Goal: Transaction & Acquisition: Subscribe to service/newsletter

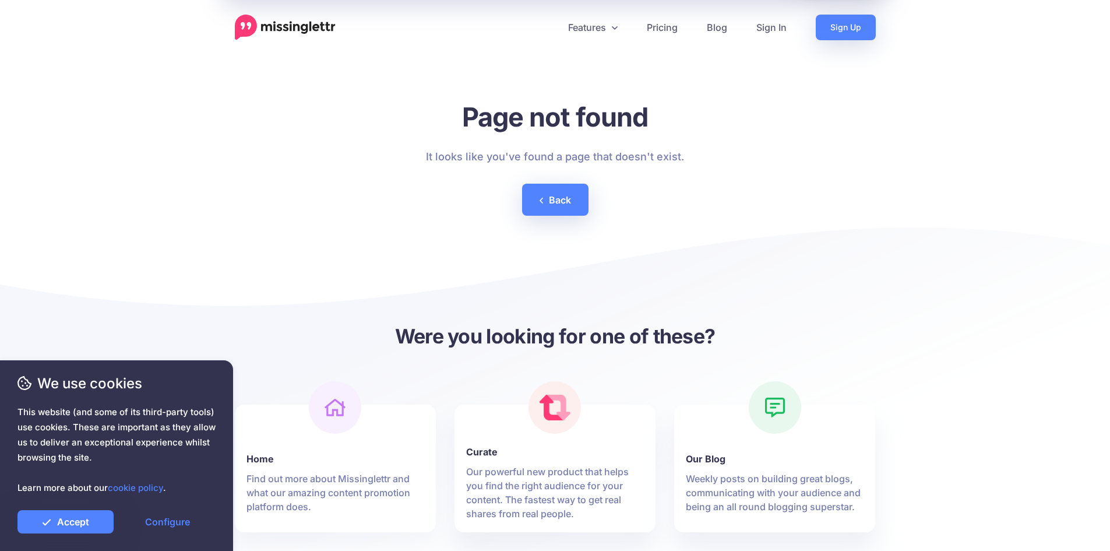
click at [316, 414] on div at bounding box center [335, 407] width 52 height 52
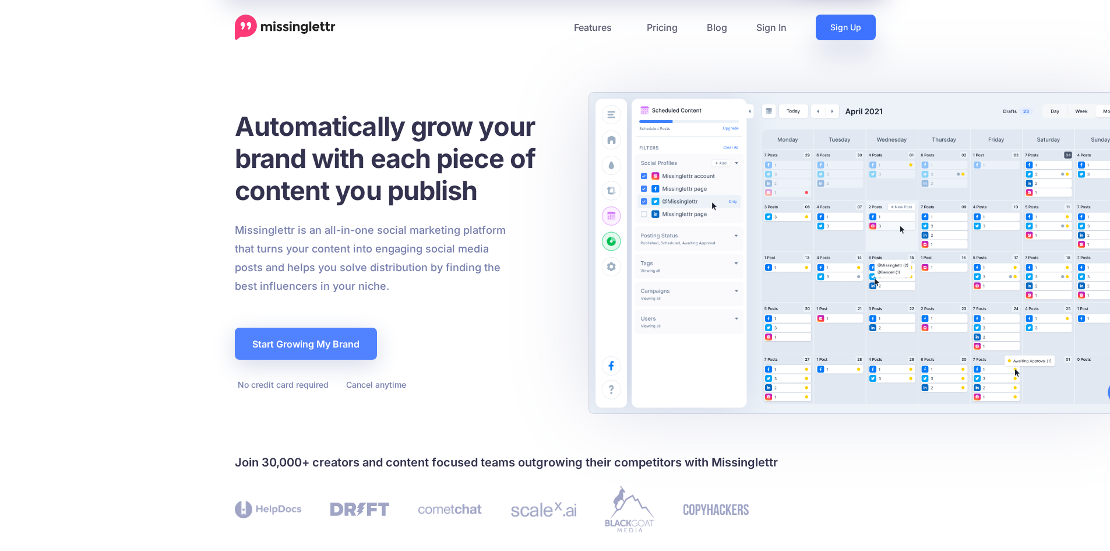
click at [831, 22] on link "Sign Up" at bounding box center [846, 28] width 60 height 26
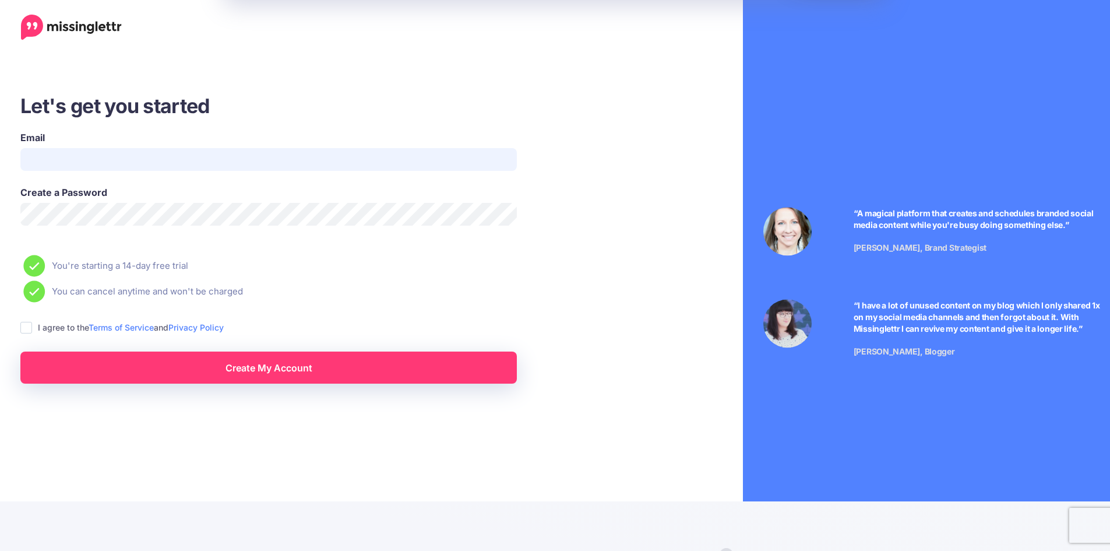
click at [251, 163] on input "Email" at bounding box center [268, 159] width 496 height 23
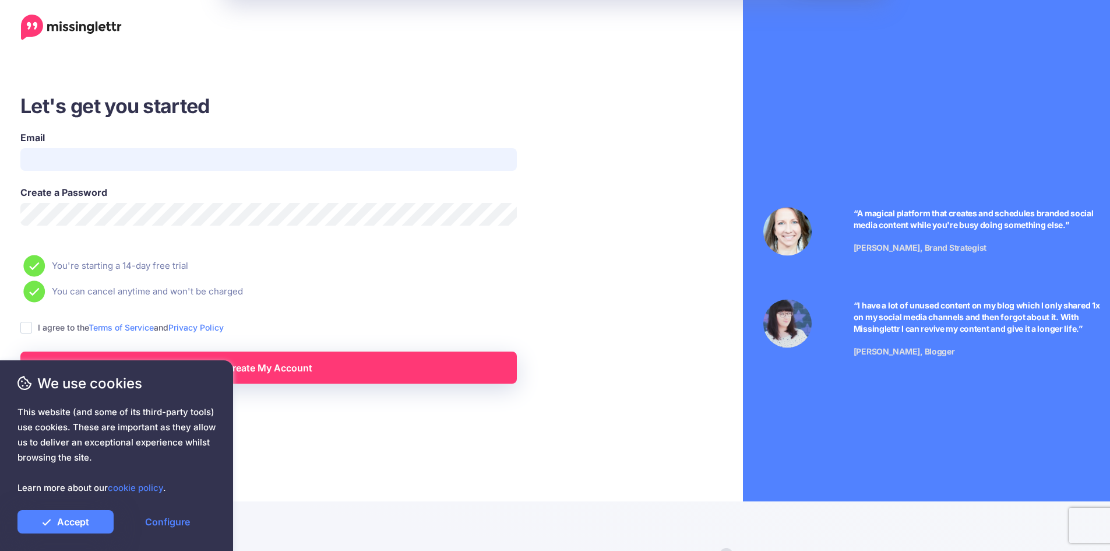
type input "**********"
click at [74, 322] on label "I agree to the Terms of Service and Privacy Policy" at bounding box center [131, 326] width 186 height 13
click at [69, 323] on label "I agree to the Terms of Service and Privacy Policy" at bounding box center [131, 326] width 186 height 13
click at [64, 331] on label "I agree to the Terms of Service and Privacy Policy" at bounding box center [131, 326] width 186 height 13
click at [23, 327] on ins at bounding box center [26, 328] width 12 height 12
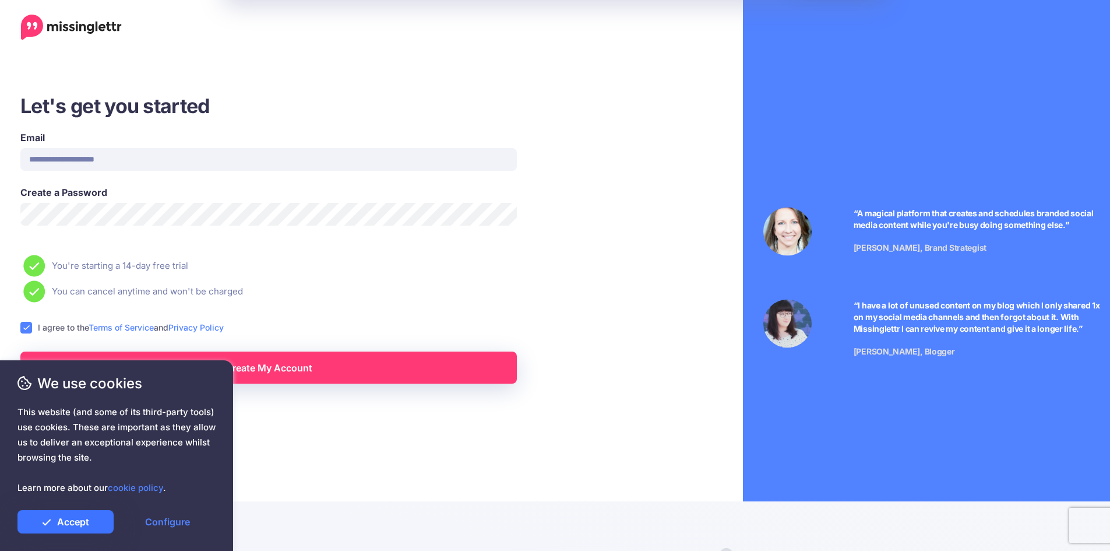
click at [93, 520] on link "Accept" at bounding box center [65, 521] width 96 height 23
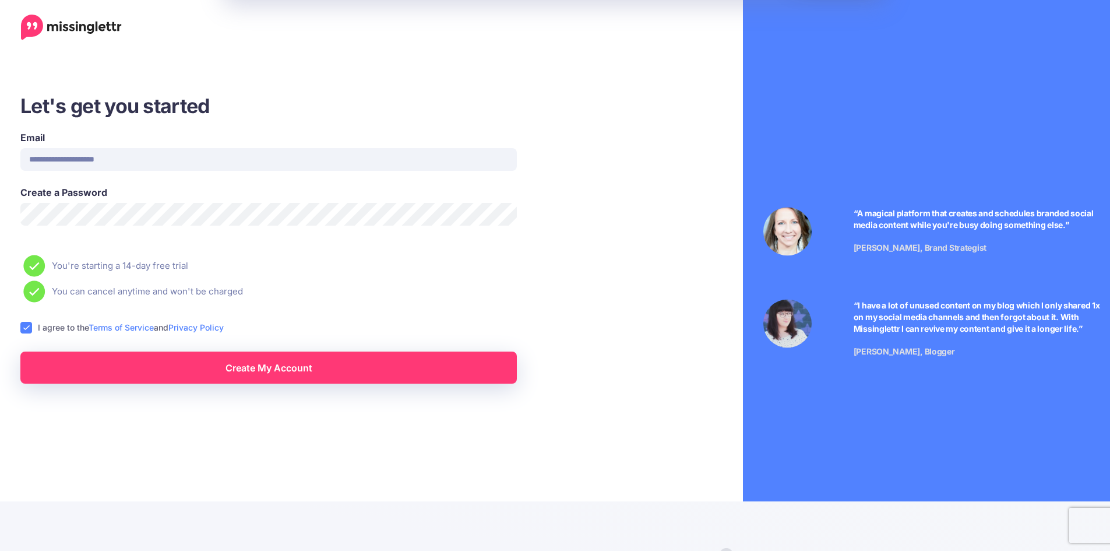
click at [193, 368] on div "We use cookies This website (and some of its third-party tools) use cookies. Th…" at bounding box center [116, 455] width 233 height 191
click at [295, 373] on link "Create My Account" at bounding box center [268, 367] width 496 height 32
click at [405, 273] on li "You're starting a 14-day free trial" at bounding box center [320, 266] width 600 height 22
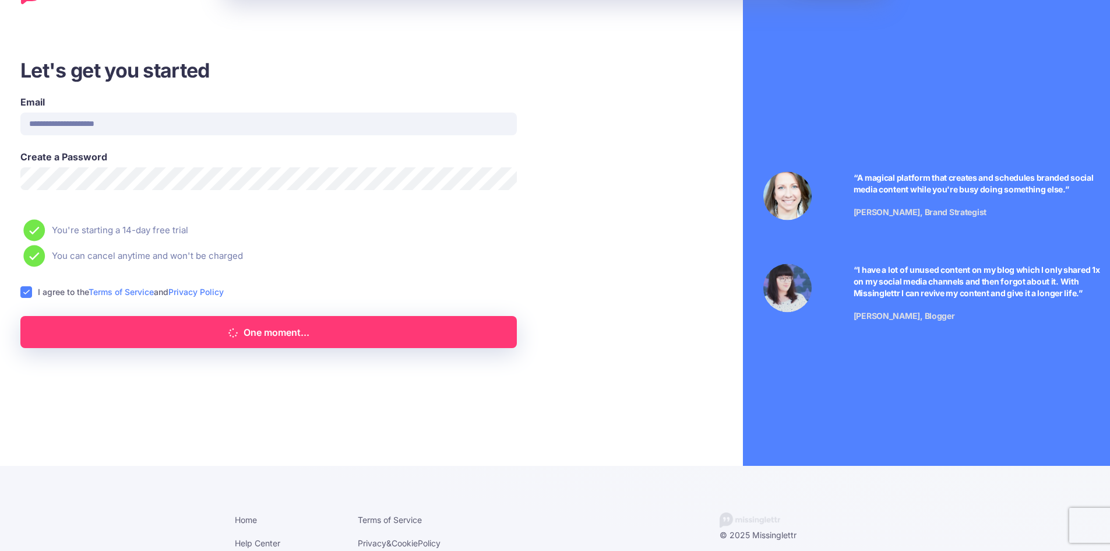
scroll to position [52, 0]
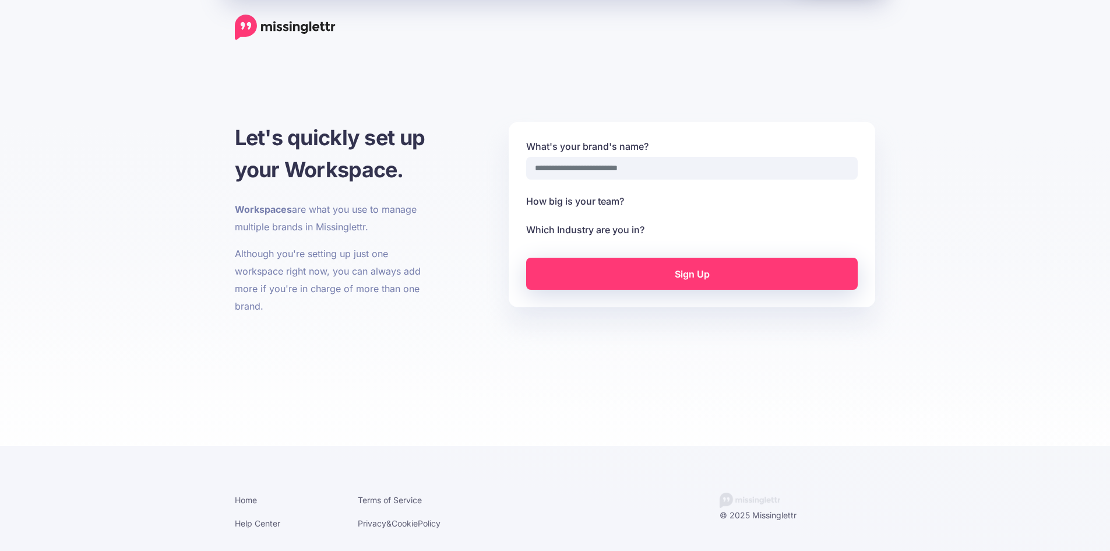
select select
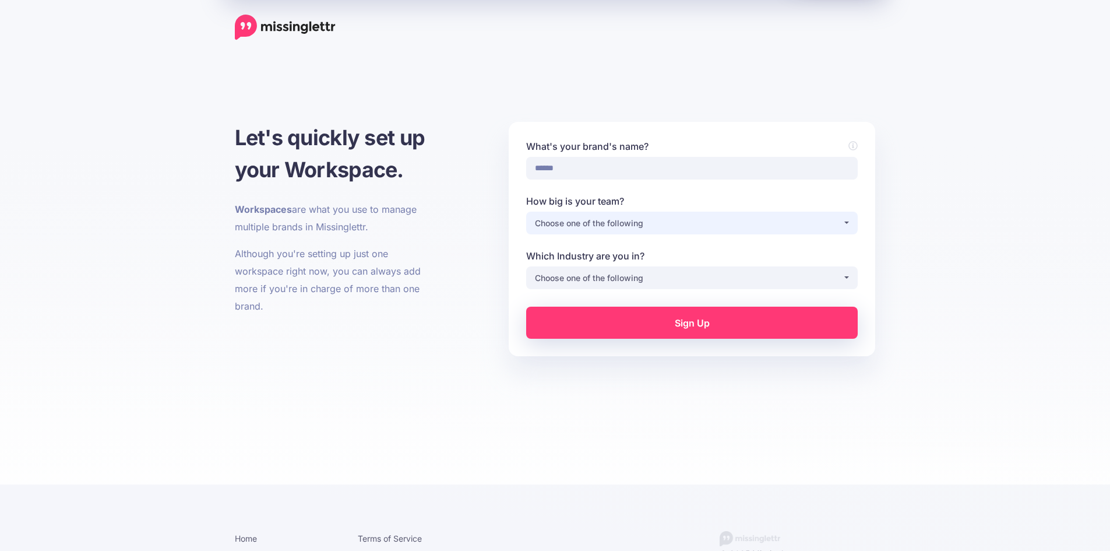
type input "******"
click at [657, 218] on div "Choose one of the following" at bounding box center [689, 223] width 308 height 14
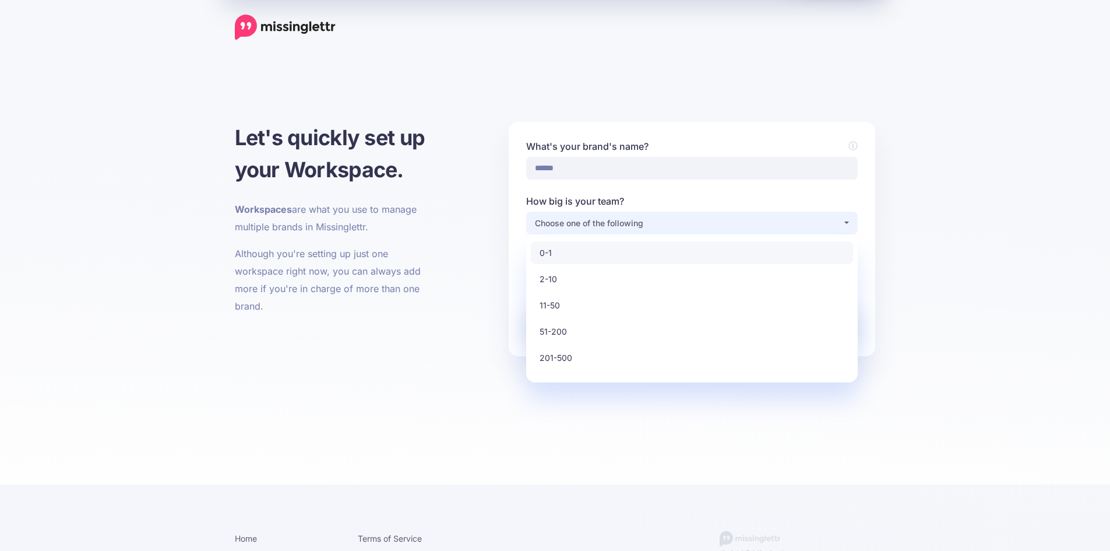
drag, startPoint x: 606, startPoint y: 261, endPoint x: 622, endPoint y: 258, distance: 16.1
click at [622, 258] on link "0-1" at bounding box center [692, 252] width 322 height 23
select select "*"
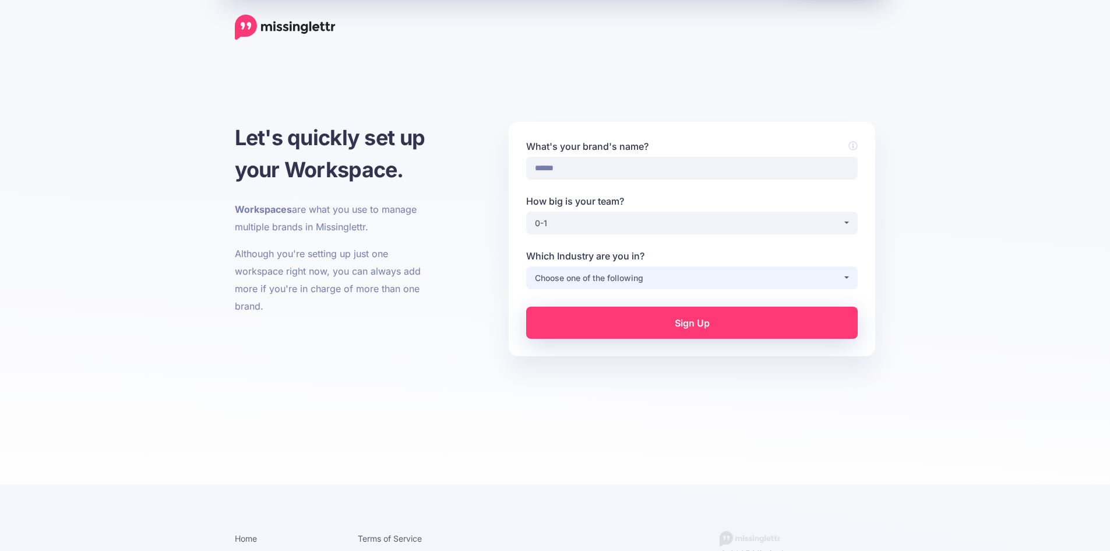
click at [623, 273] on div "Choose one of the following" at bounding box center [689, 278] width 308 height 14
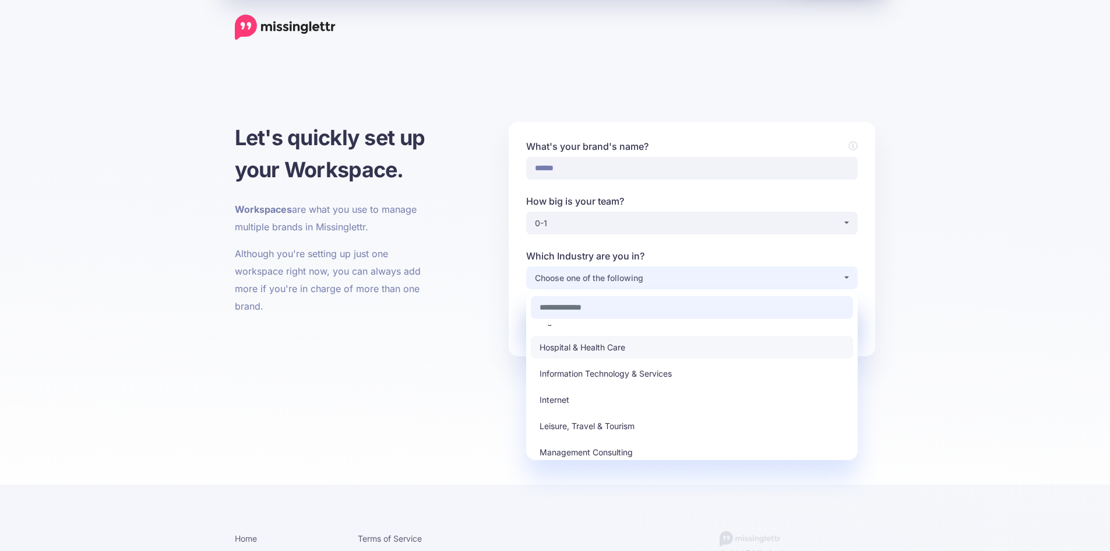
scroll to position [156, 0]
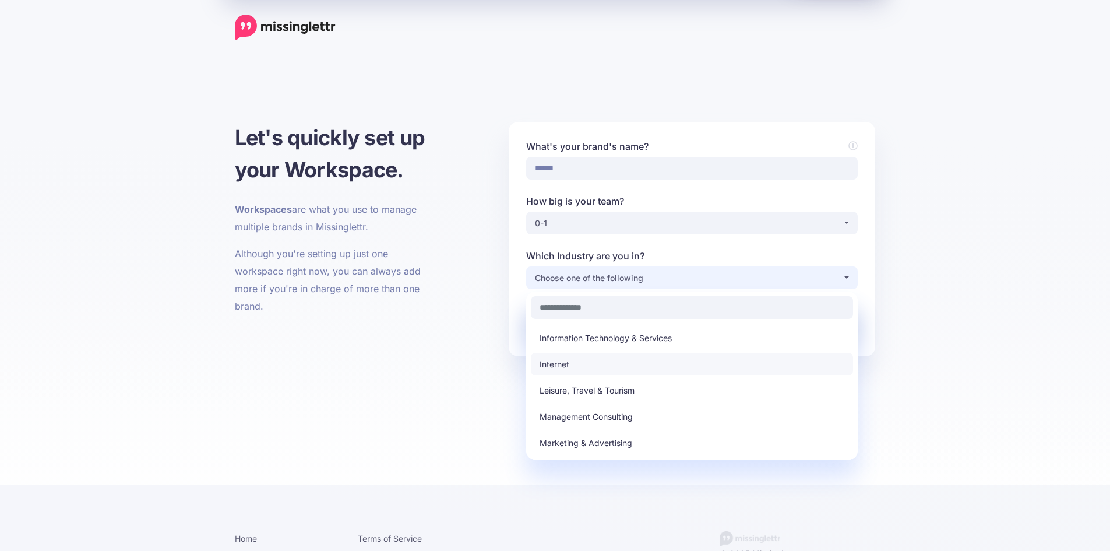
click at [617, 359] on link "Internet" at bounding box center [692, 364] width 322 height 23
select select "********"
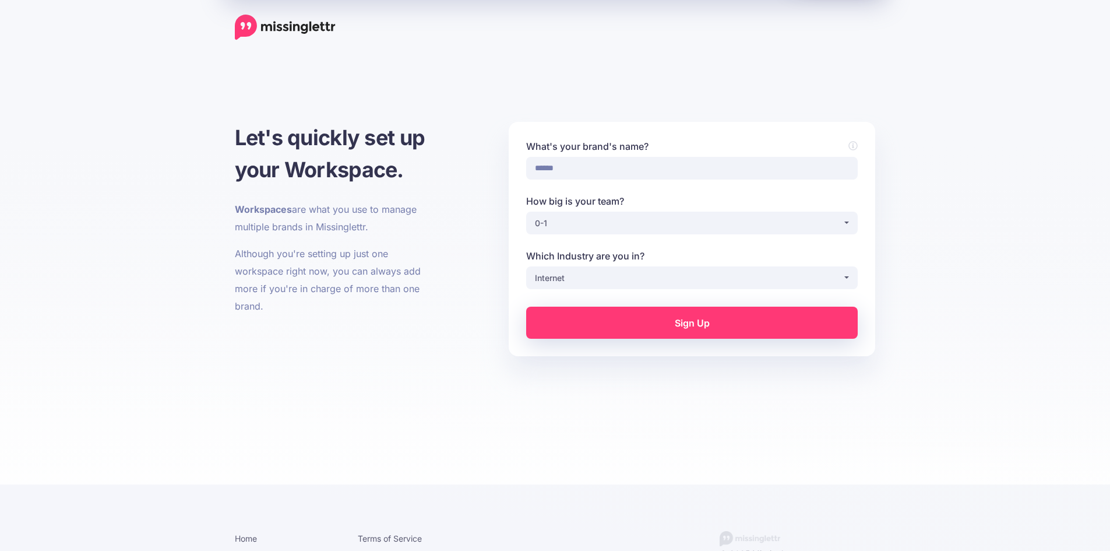
click at [638, 316] on link "Sign Up" at bounding box center [692, 322] width 332 height 32
click at [772, 269] on button "Internet" at bounding box center [692, 277] width 332 height 23
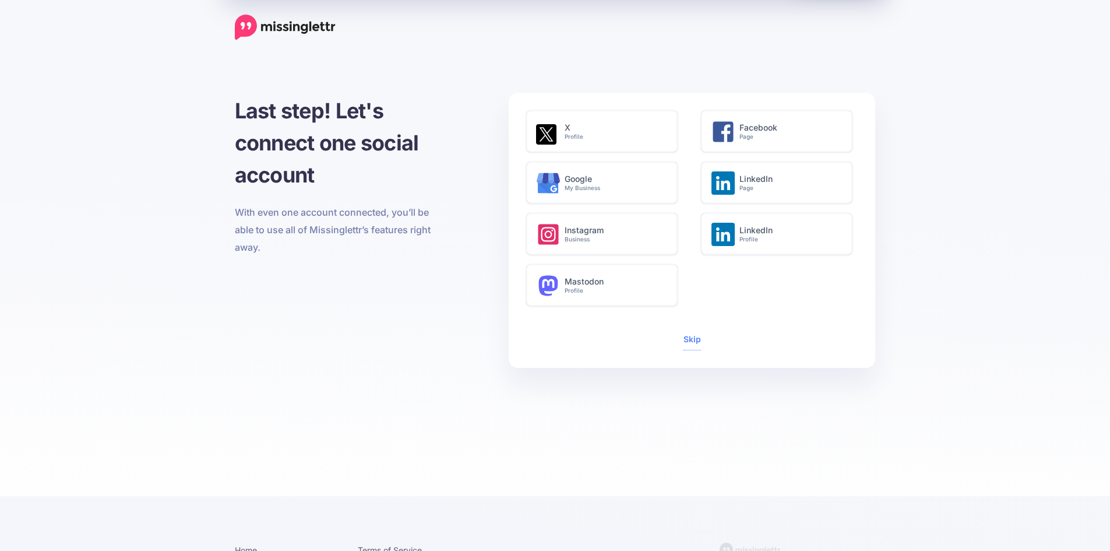
click at [746, 302] on div "X Profile Facebook Page Google My Business LinkedIn Page Instagram Business Lin…" at bounding box center [691, 212] width 349 height 205
click at [692, 342] on link "Skip" at bounding box center [691, 339] width 17 height 10
click at [695, 340] on link "Skip" at bounding box center [691, 339] width 17 height 10
